Goal: Navigation & Orientation: Find specific page/section

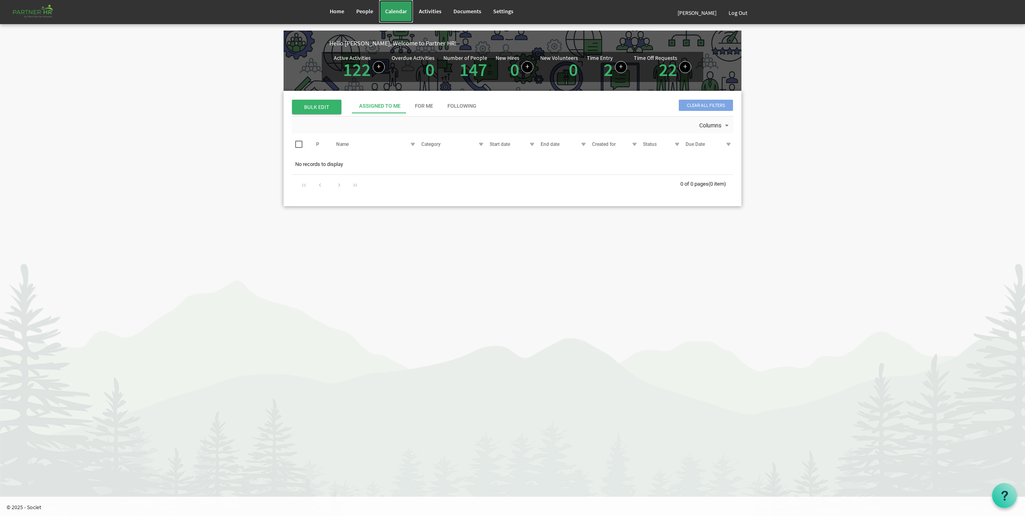
click at [383, 15] on link "Calendar" at bounding box center [396, 11] width 34 height 22
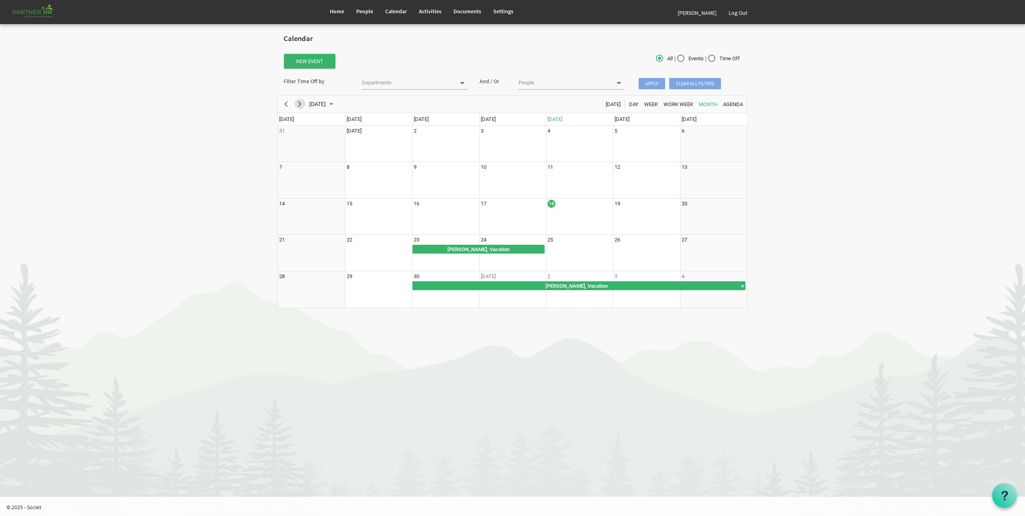
click at [303, 102] on span "Next" at bounding box center [300, 104] width 10 height 10
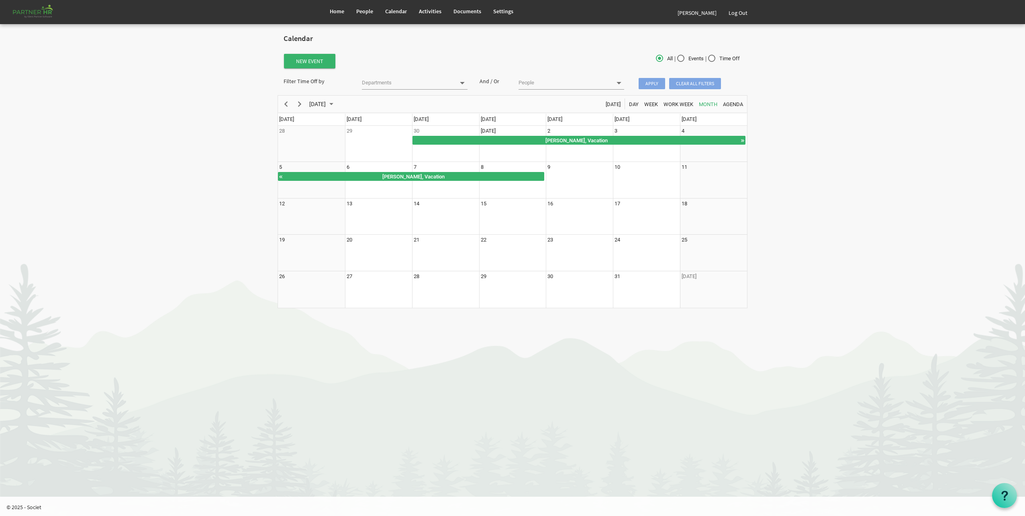
click at [304, 109] on div "next period" at bounding box center [300, 104] width 14 height 17
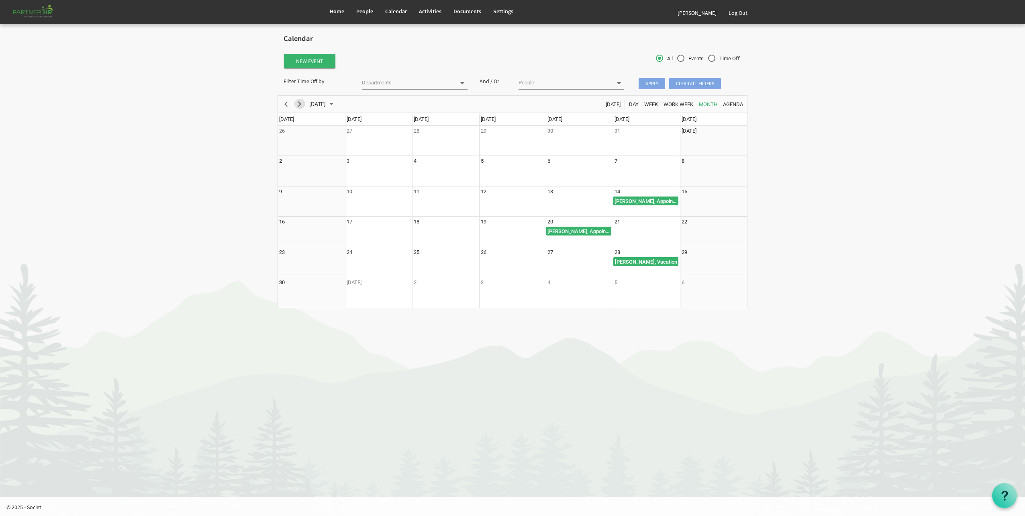
click at [300, 105] on span "Next" at bounding box center [300, 104] width 10 height 10
